Goal: Information Seeking & Learning: Learn about a topic

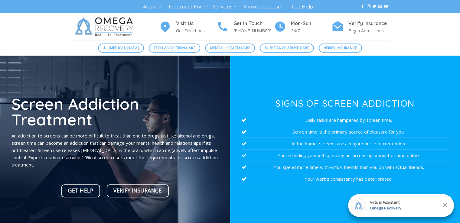
click at [446, 206] on icon at bounding box center [445, 205] width 7 height 7
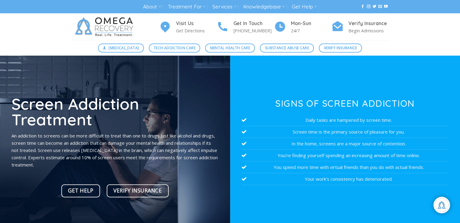
click at [432, 45] on div "[MEDICAL_DATA] Tech Addiction Care Mental Health Care Substance Abuse Care Veri…" at bounding box center [230, 48] width 460 height 15
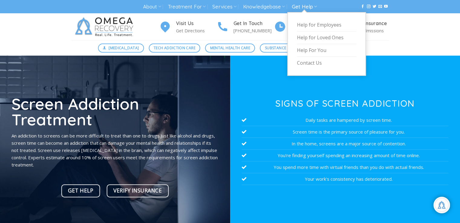
click at [309, 9] on link "Get Help" at bounding box center [304, 6] width 25 height 11
click at [316, 38] on link "Help for Loved Ones" at bounding box center [326, 37] width 59 height 13
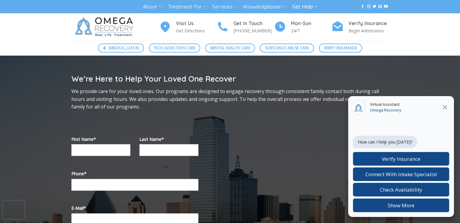
click at [448, 109] on icon at bounding box center [445, 107] width 7 height 7
